Goal: Task Accomplishment & Management: Use online tool/utility

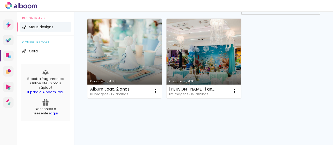
scroll to position [49, 0]
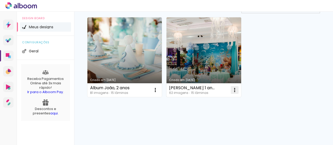
click at [237, 91] on iron-icon at bounding box center [235, 90] width 6 height 6
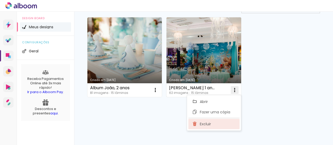
click at [209, 123] on span "Excluir" at bounding box center [205, 125] width 11 height 4
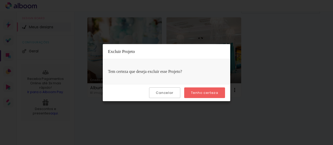
click at [0, 0] on slot "Tenho certeza" at bounding box center [0, 0] width 0 height 0
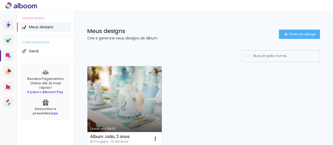
scroll to position [0, 0]
click at [283, 36] on iron-icon at bounding box center [286, 34] width 6 height 6
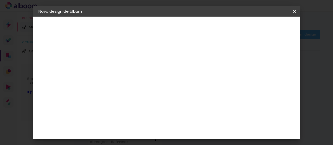
click at [124, 71] on input at bounding box center [124, 70] width 0 height 8
type input "[PERSON_NAME] - 1 ANO"
type paper-input "[PERSON_NAME] - 1 ANO"
click at [0, 0] on slot "Avançar" at bounding box center [0, 0] width 0 height 0
click at [0, 0] on slot "Tamanho Livre" at bounding box center [0, 0] width 0 height 0
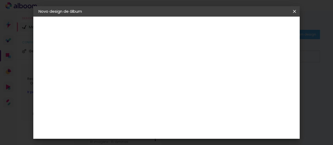
click at [0, 0] on slot "Avançar" at bounding box center [0, 0] width 0 height 0
click at [265, 30] on paper-button "Iniciar design" at bounding box center [250, 27] width 34 height 9
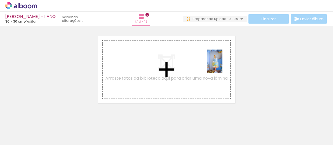
drag, startPoint x: 57, startPoint y: 133, endPoint x: 222, endPoint y: 67, distance: 177.7
click at [222, 65] on quentale-workspace at bounding box center [166, 72] width 333 height 145
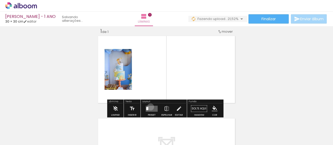
click at [149, 107] on quentale-layouter at bounding box center [152, 109] width 12 height 6
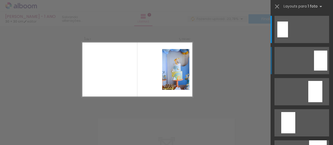
click at [317, 65] on div at bounding box center [320, 61] width 13 height 20
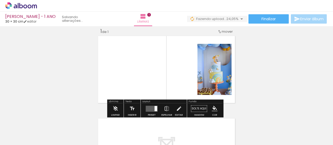
click at [158, 108] on paper-button "Preset" at bounding box center [151, 110] width 17 height 13
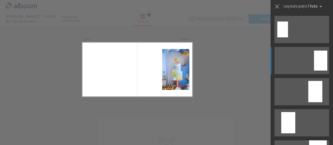
scroll to position [31, 0]
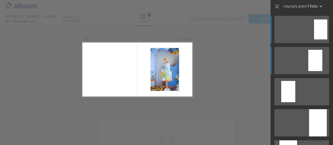
click at [318, 67] on div at bounding box center [315, 60] width 14 height 21
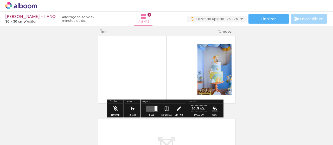
click at [150, 110] on quentale-layouter at bounding box center [152, 109] width 12 height 6
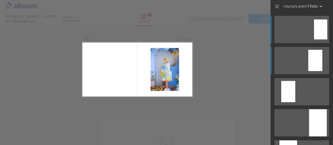
click at [314, 55] on div at bounding box center [315, 60] width 14 height 21
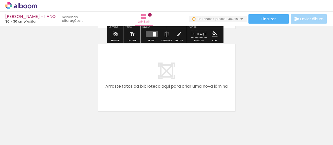
scroll to position [73, 0]
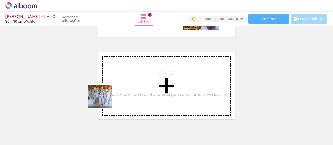
drag, startPoint x: 80, startPoint y: 129, endPoint x: 104, endPoint y: 101, distance: 37.2
click at [104, 101] on quentale-workspace at bounding box center [166, 72] width 333 height 145
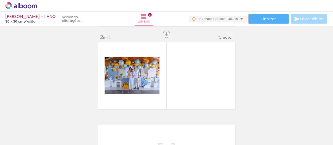
scroll to position [89, 0]
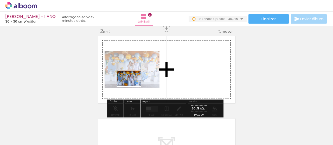
drag, startPoint x: 117, startPoint y: 130, endPoint x: 144, endPoint y: 111, distance: 32.7
click at [133, 86] on quentale-workspace at bounding box center [166, 72] width 333 height 145
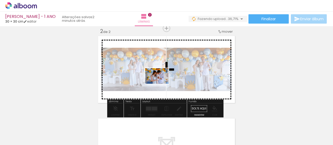
drag, startPoint x: 143, startPoint y: 132, endPoint x: 173, endPoint y: 96, distance: 46.7
click at [161, 84] on quentale-workspace at bounding box center [166, 72] width 333 height 145
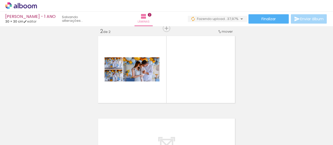
scroll to position [0, 58]
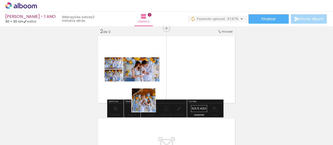
drag, startPoint x: 117, startPoint y: 132, endPoint x: 168, endPoint y: 127, distance: 50.5
click at [159, 99] on quentale-workspace at bounding box center [166, 72] width 333 height 145
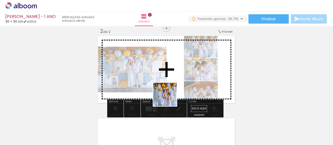
drag, startPoint x: 142, startPoint y: 131, endPoint x: 170, endPoint y: 98, distance: 43.6
click at [170, 98] on quentale-workspace at bounding box center [166, 72] width 333 height 145
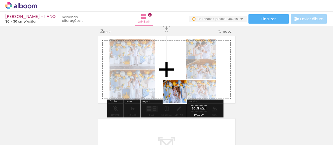
drag, startPoint x: 172, startPoint y: 132, endPoint x: 179, endPoint y: 96, distance: 36.5
click at [179, 96] on quentale-workspace at bounding box center [166, 72] width 333 height 145
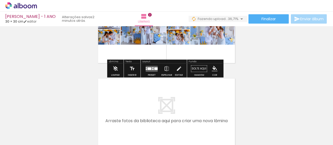
scroll to position [141, 0]
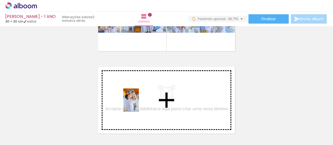
drag, startPoint x: 195, startPoint y: 131, endPoint x: 139, endPoint y: 104, distance: 62.0
click at [139, 104] on quentale-workspace at bounding box center [166, 72] width 333 height 145
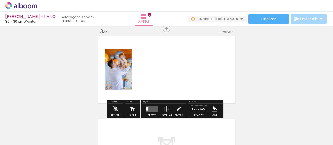
scroll to position [172, 0]
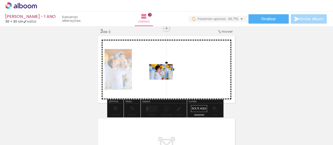
drag, startPoint x: 203, startPoint y: 122, endPoint x: 267, endPoint y: 134, distance: 65.3
click at [166, 80] on quentale-workspace at bounding box center [166, 72] width 333 height 145
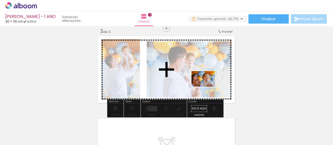
drag, startPoint x: 252, startPoint y: 127, endPoint x: 299, endPoint y: 138, distance: 48.2
click at [207, 87] on quentale-workspace at bounding box center [166, 72] width 333 height 145
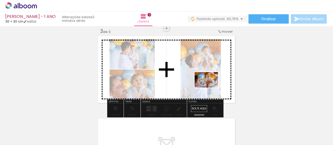
drag, startPoint x: 287, startPoint y: 130, endPoint x: 314, endPoint y: 135, distance: 27.5
click at [209, 87] on quentale-workspace at bounding box center [166, 72] width 333 height 145
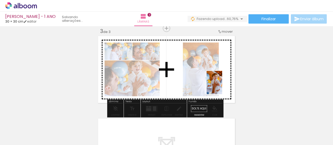
drag, startPoint x: 313, startPoint y: 133, endPoint x: 280, endPoint y: 123, distance: 34.8
click at [222, 87] on quentale-workspace at bounding box center [166, 72] width 333 height 145
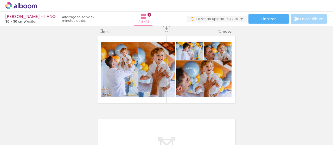
scroll to position [0, 262]
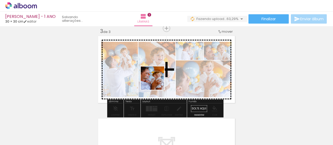
drag, startPoint x: 142, startPoint y: 130, endPoint x: 156, endPoint y: 82, distance: 49.5
click at [156, 82] on quentale-workspace at bounding box center [166, 72] width 333 height 145
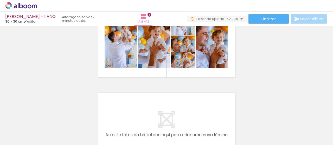
scroll to position [224, 0]
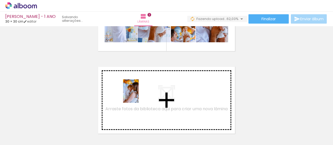
drag, startPoint x: 168, startPoint y: 124, endPoint x: 182, endPoint y: 115, distance: 17.0
click at [139, 95] on quentale-workspace at bounding box center [166, 72] width 333 height 145
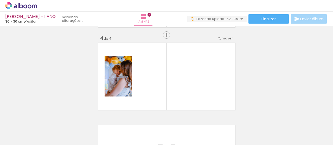
scroll to position [255, 0]
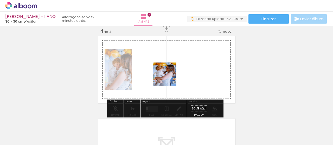
drag, startPoint x: 197, startPoint y: 126, endPoint x: 212, endPoint y: 114, distance: 19.8
click at [169, 78] on quentale-workspace at bounding box center [166, 72] width 333 height 145
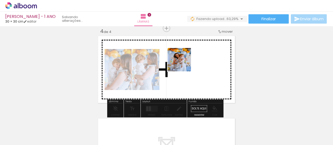
drag, startPoint x: 224, startPoint y: 126, endPoint x: 248, endPoint y: 111, distance: 28.3
click at [179, 59] on quentale-workspace at bounding box center [166, 72] width 333 height 145
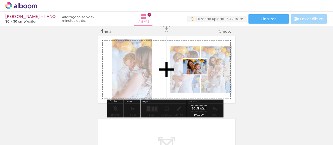
drag, startPoint x: 257, startPoint y: 131, endPoint x: 302, endPoint y: 141, distance: 45.6
click at [201, 77] on quentale-workspace at bounding box center [166, 72] width 333 height 145
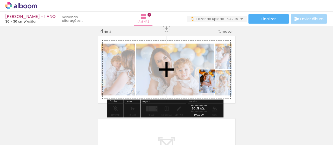
drag, startPoint x: 289, startPoint y: 135, endPoint x: 215, endPoint y: 85, distance: 88.9
click at [215, 85] on quentale-workspace at bounding box center [166, 72] width 333 height 145
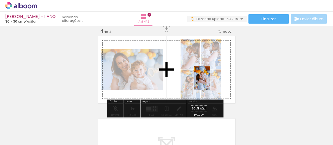
drag, startPoint x: 278, startPoint y: 113, endPoint x: 177, endPoint y: 142, distance: 104.6
click at [210, 82] on quentale-workspace at bounding box center [166, 72] width 333 height 145
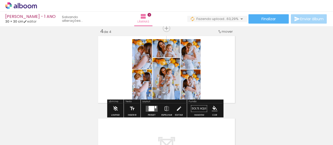
scroll to position [0, 418]
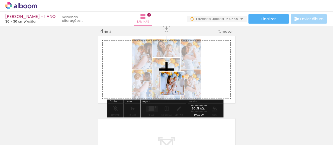
drag, startPoint x: 181, startPoint y: 109, endPoint x: 224, endPoint y: 126, distance: 46.0
click at [176, 87] on quentale-workspace at bounding box center [166, 72] width 333 height 145
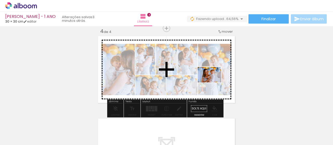
drag, startPoint x: 221, startPoint y: 119, endPoint x: 231, endPoint y: 88, distance: 32.5
click at [214, 83] on quentale-workspace at bounding box center [166, 72] width 333 height 145
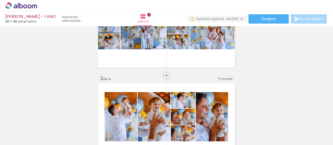
scroll to position [99, 0]
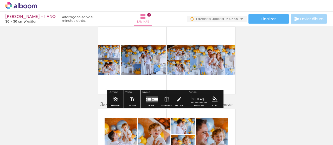
click at [148, 100] on div at bounding box center [150, 99] width 4 height 3
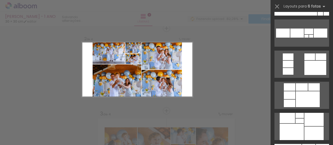
scroll to position [338, 0]
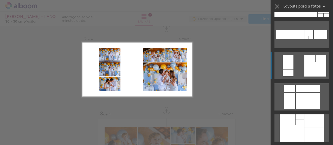
click at [309, 64] on div at bounding box center [316, 69] width 22 height 14
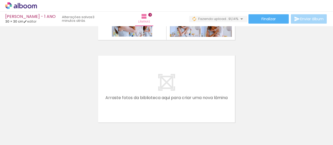
scroll to position [324, 0]
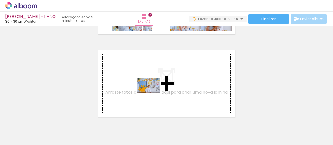
drag, startPoint x: 254, startPoint y: 132, endPoint x: 153, endPoint y: 94, distance: 108.4
click at [153, 94] on quentale-workspace at bounding box center [166, 72] width 333 height 145
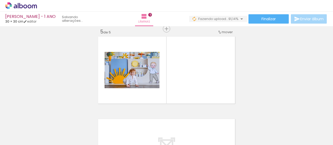
scroll to position [338, 0]
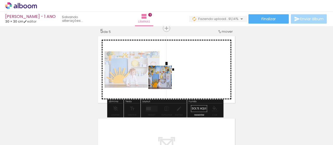
drag, startPoint x: 271, startPoint y: 127, endPoint x: 246, endPoint y: 99, distance: 37.2
click at [164, 81] on quentale-workspace at bounding box center [166, 72] width 333 height 145
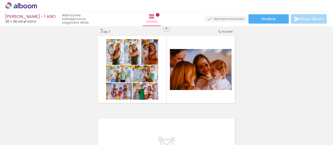
scroll to position [0, 1312]
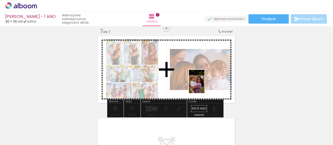
drag, startPoint x: 199, startPoint y: 134, endPoint x: 205, endPoint y: 86, distance: 49.0
click at [205, 86] on quentale-workspace at bounding box center [166, 72] width 333 height 145
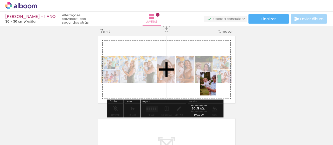
drag, startPoint x: 226, startPoint y: 117, endPoint x: 216, endPoint y: 88, distance: 30.5
click at [216, 88] on quentale-workspace at bounding box center [166, 72] width 333 height 145
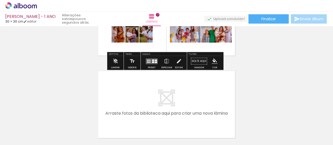
scroll to position [555, 0]
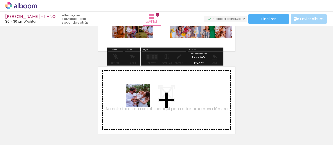
drag, startPoint x: 167, startPoint y: 129, endPoint x: 182, endPoint y: 125, distance: 15.7
click at [142, 99] on quentale-workspace at bounding box center [166, 72] width 333 height 145
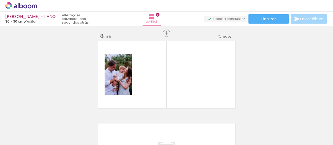
scroll to position [586, 0]
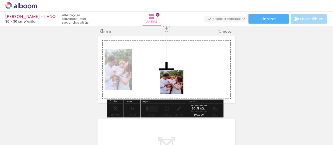
drag, startPoint x: 192, startPoint y: 130, endPoint x: 216, endPoint y: 117, distance: 27.1
click at [175, 85] on quentale-workspace at bounding box center [166, 72] width 333 height 145
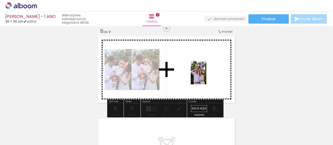
drag, startPoint x: 220, startPoint y: 126, endPoint x: 253, endPoint y: 116, distance: 34.8
click at [206, 77] on quentale-workspace at bounding box center [166, 72] width 333 height 145
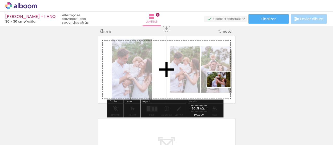
drag, startPoint x: 251, startPoint y: 129, endPoint x: 223, endPoint y: 87, distance: 50.6
click at [223, 87] on quentale-workspace at bounding box center [166, 72] width 333 height 145
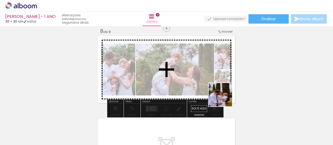
drag, startPoint x: 275, startPoint y: 138, endPoint x: 230, endPoint y: 98, distance: 60.1
click at [223, 97] on quentale-workspace at bounding box center [166, 72] width 333 height 145
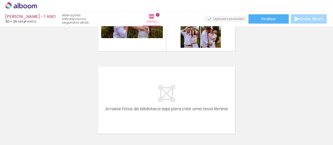
scroll to position [612, 0]
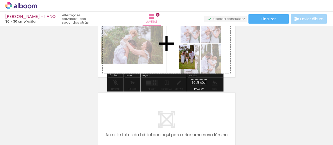
drag, startPoint x: 221, startPoint y: 117, endPoint x: 263, endPoint y: 135, distance: 45.5
click at [194, 61] on quentale-workspace at bounding box center [166, 72] width 333 height 145
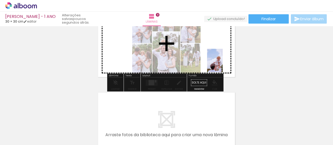
drag, startPoint x: 238, startPoint y: 105, endPoint x: 222, endPoint y: 60, distance: 47.8
click at [222, 60] on quentale-workspace at bounding box center [166, 72] width 333 height 145
